Goal: Communication & Community: Answer question/provide support

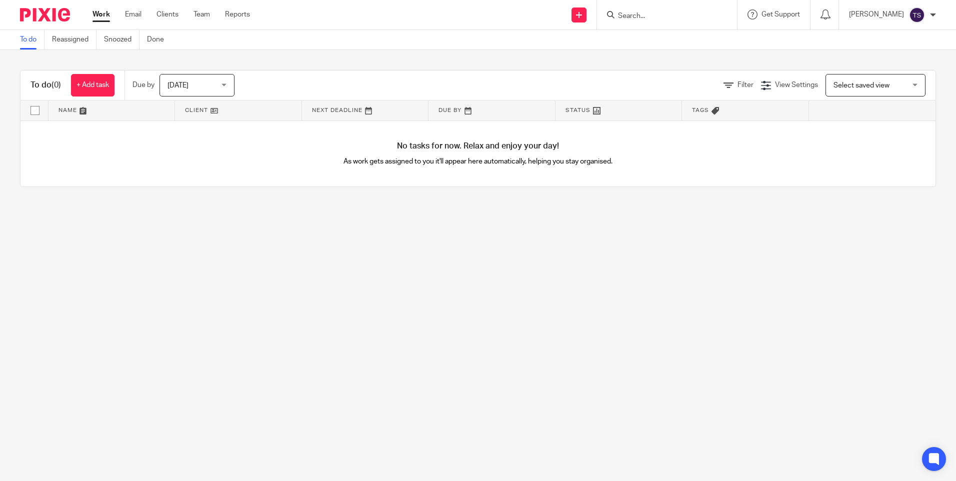
click at [122, 11] on ul "Work Email Clients Team Reports" at bounding box center [179, 15] width 173 height 10
click at [128, 15] on link "Email" at bounding box center [133, 15] width 17 height 10
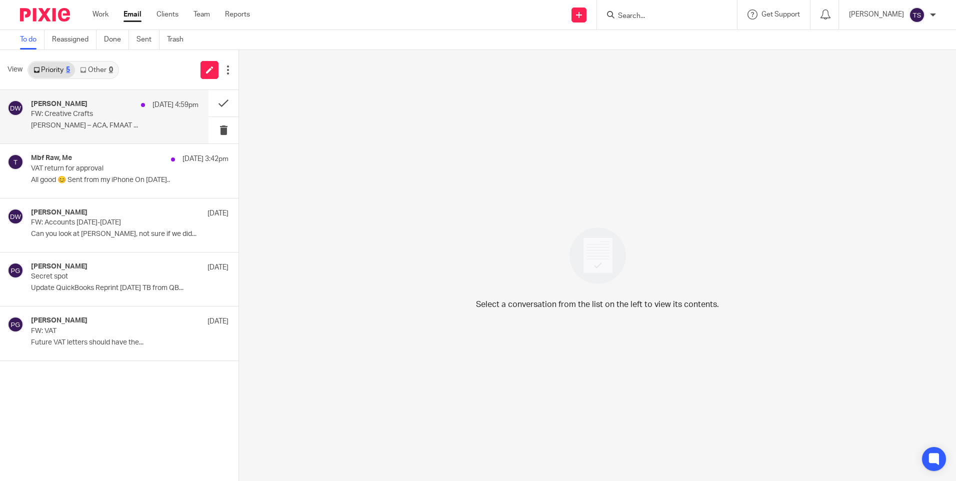
click at [80, 110] on div "[PERSON_NAME] [DATE] 4:59pm" at bounding box center [115, 105] width 168 height 10
click at [99, 159] on div "Mbf Raw, Me [DATE] 3:42pm" at bounding box center [115, 159] width 168 height 10
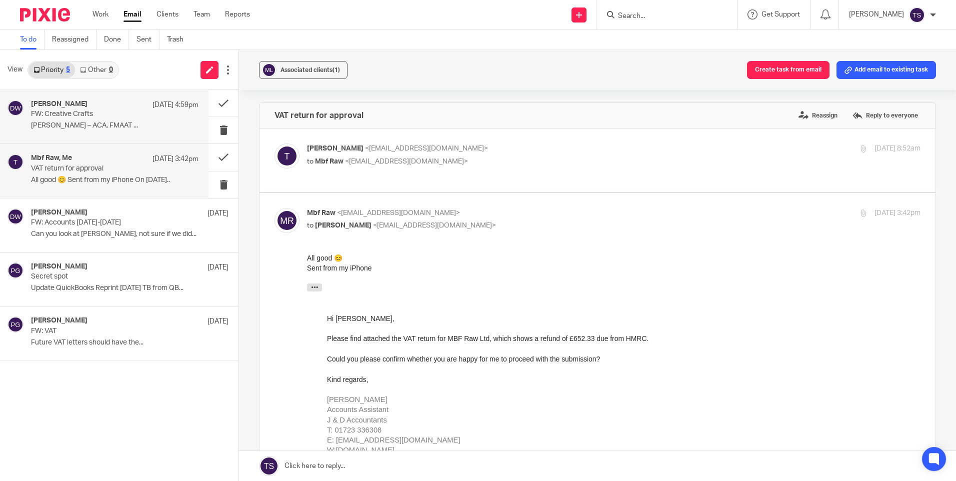
click at [53, 113] on p "FW: Creative Crafts" at bounding box center [98, 114] width 134 height 9
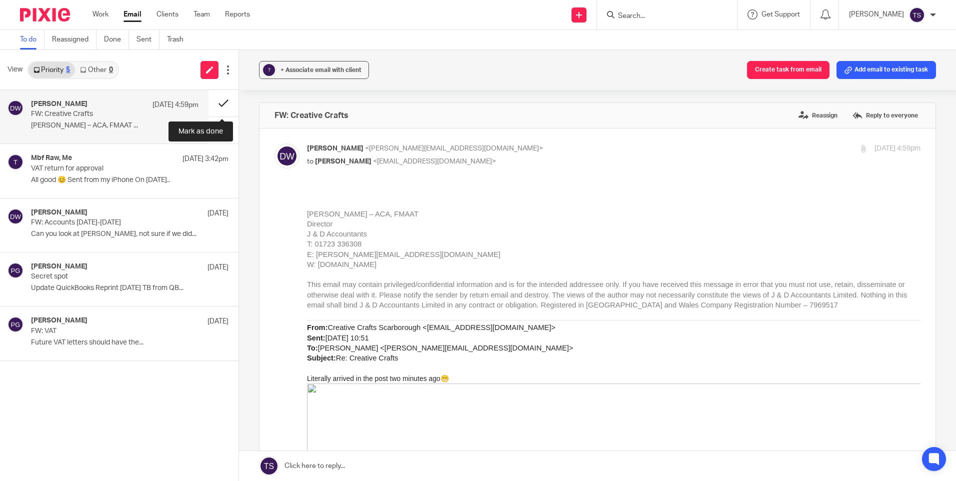
click at [216, 107] on button at bounding box center [224, 103] width 30 height 27
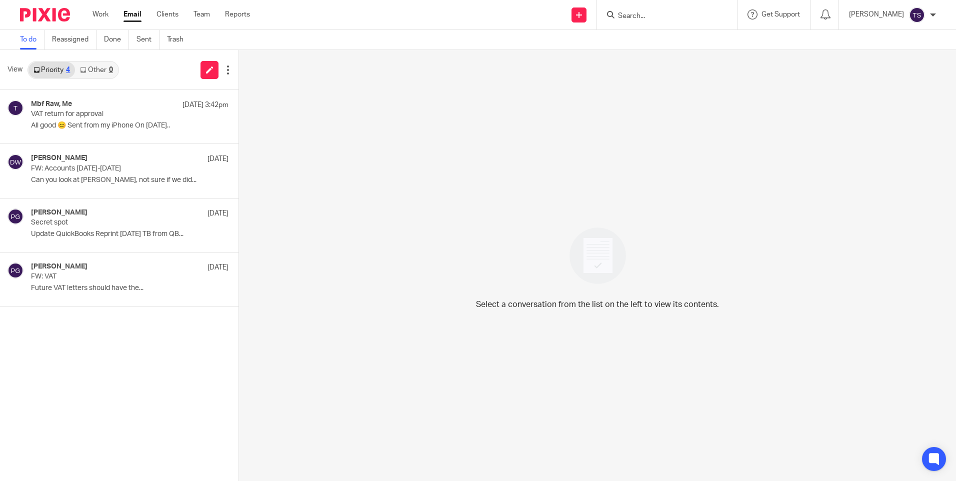
click at [511, 168] on div "Select a conversation from the list on the left to view its contents." at bounding box center [597, 265] width 717 height 431
click at [575, 170] on div "Select a conversation from the list on the left to view its contents." at bounding box center [597, 265] width 717 height 431
drag, startPoint x: 157, startPoint y: 172, endPoint x: 163, endPoint y: 168, distance: 7.2
click at [157, 171] on p "FW: Accounts [DATE]-[DATE]" at bounding box center [98, 169] width 134 height 9
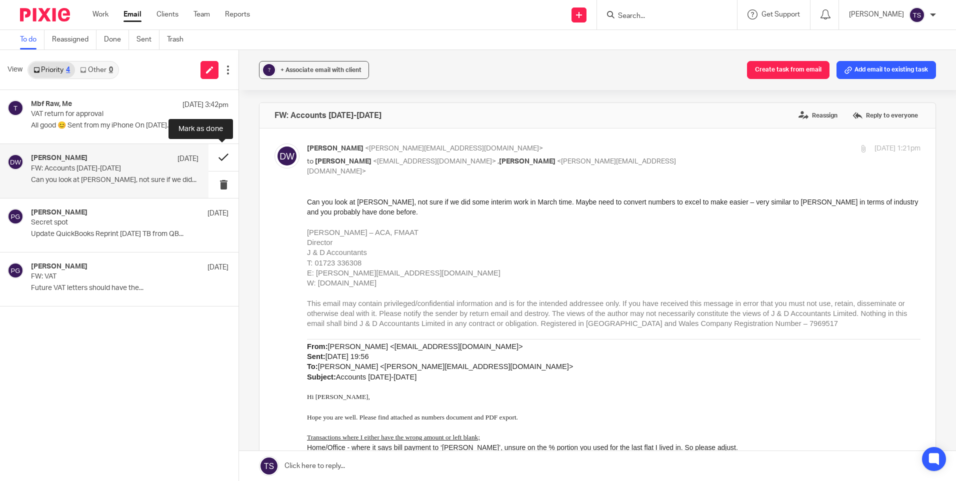
click at [216, 154] on button at bounding box center [224, 157] width 30 height 27
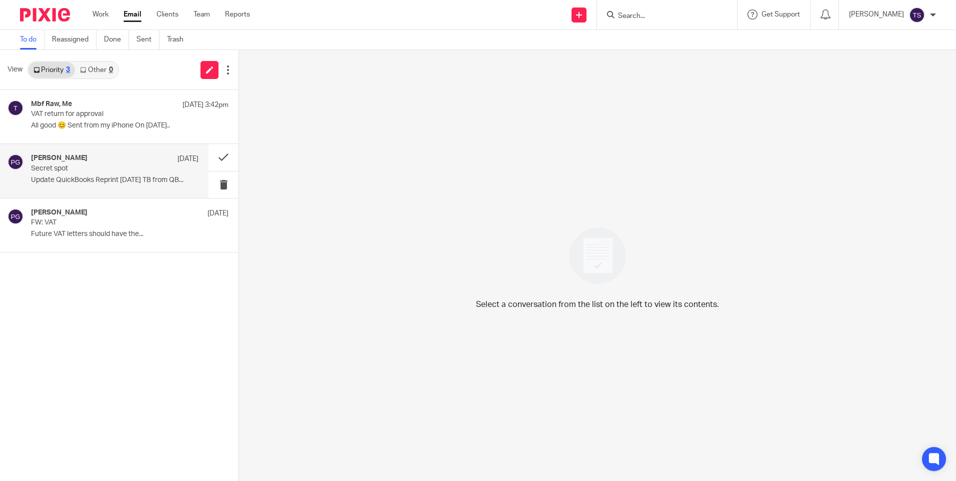
click at [123, 179] on p "Update QuickBooks Reprint [DATE] TB from QB..." at bounding box center [115, 180] width 168 height 9
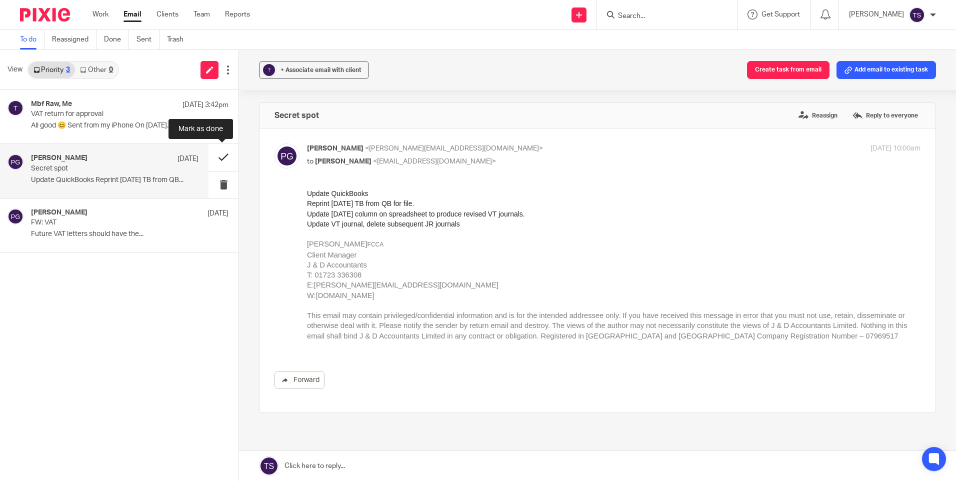
click at [225, 154] on button at bounding box center [224, 157] width 30 height 27
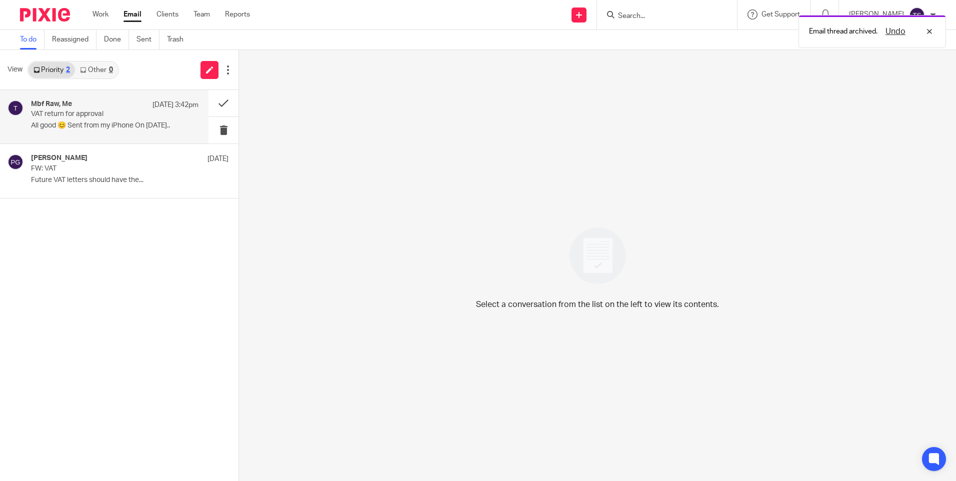
click at [96, 108] on div "Mbf Raw, Me [DATE] 3:42pm" at bounding box center [115, 105] width 168 height 10
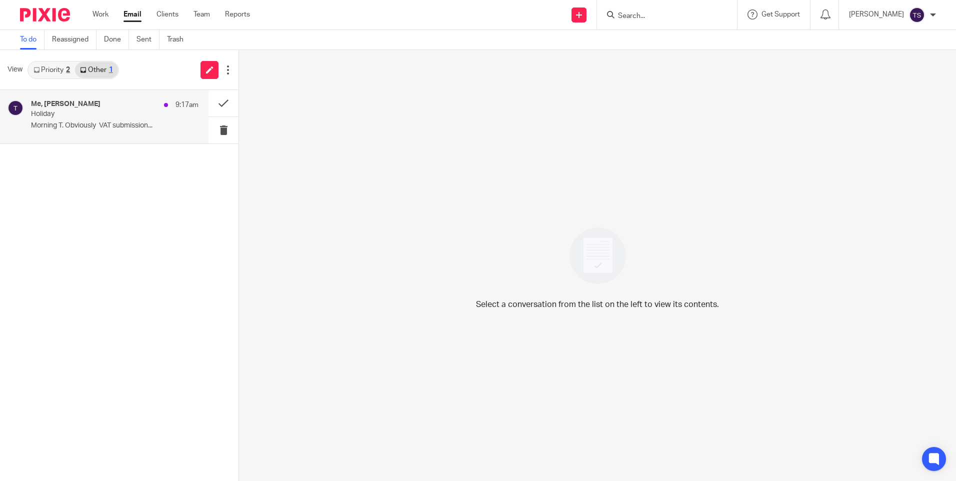
click at [92, 120] on div "Me, Dominic Watkins 9:17am Holiday Morning T. Obviously VAT submission..." at bounding box center [115, 117] width 168 height 34
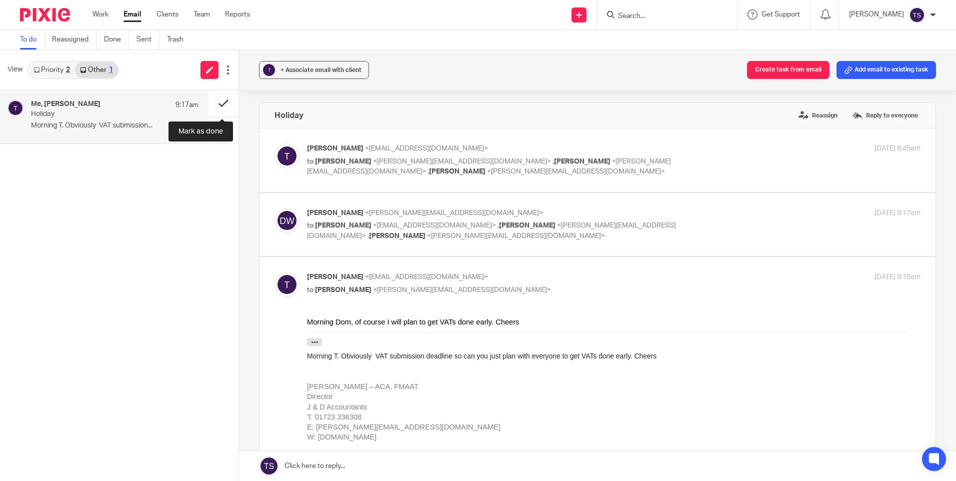
click at [222, 102] on button at bounding box center [224, 103] width 30 height 27
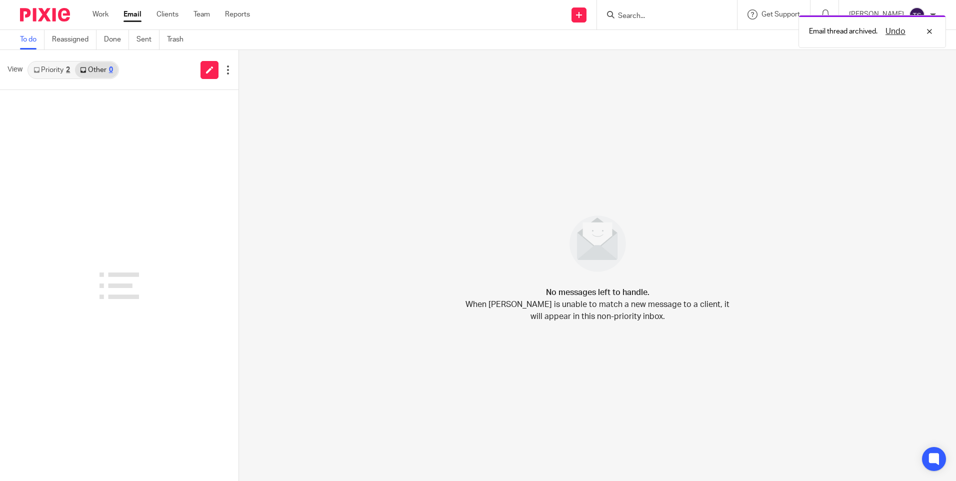
click at [52, 67] on link "Priority 2" at bounding box center [52, 70] width 47 height 16
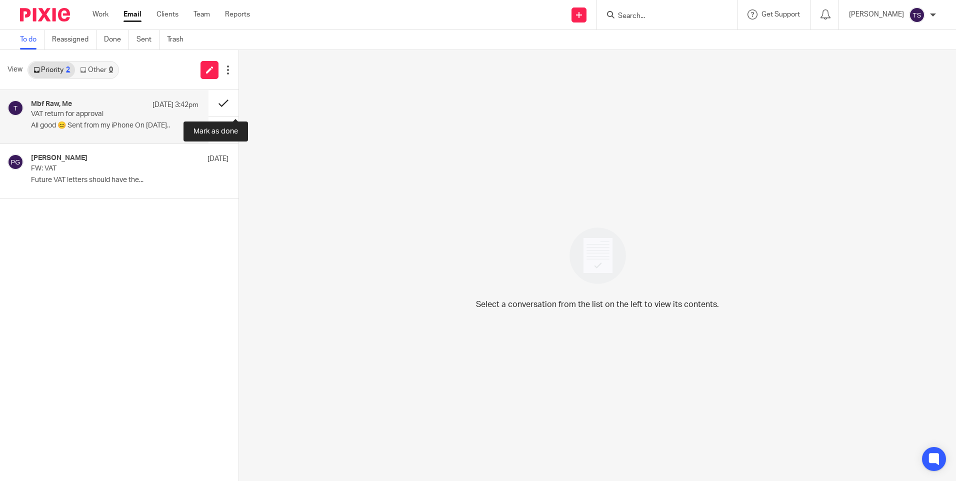
click at [230, 107] on button at bounding box center [224, 103] width 30 height 27
